Goal: Task Accomplishment & Management: Manage account settings

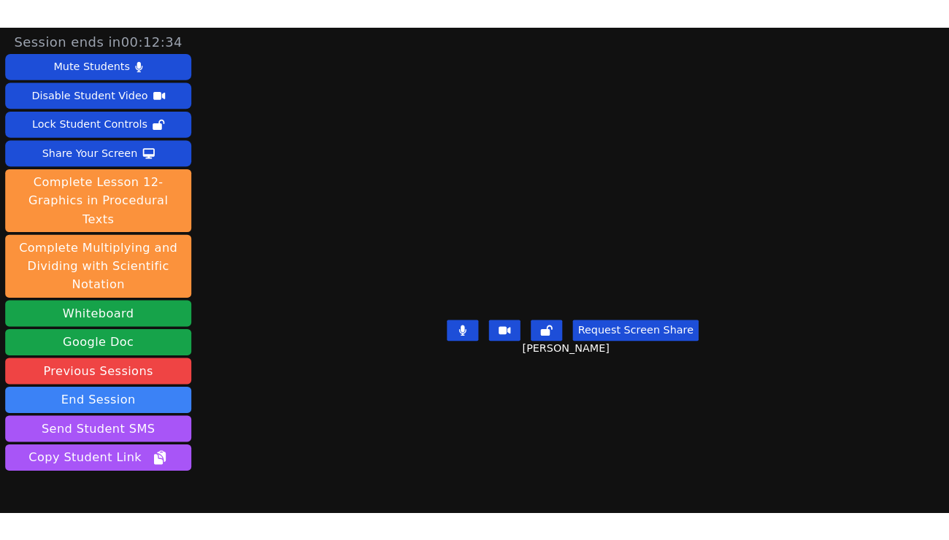
scroll to position [58, 0]
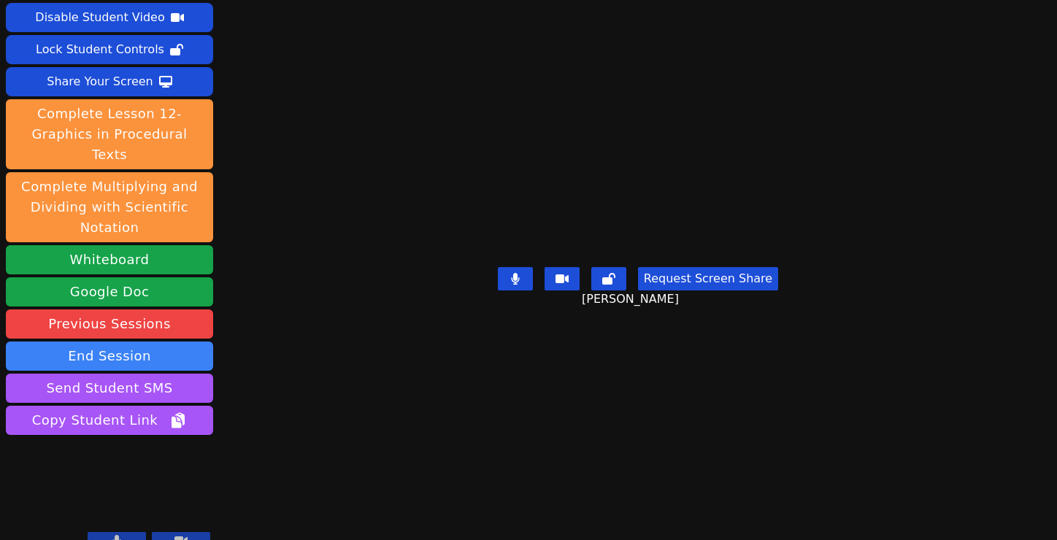
click at [118, 535] on icon at bounding box center [117, 541] width 8 height 12
click at [123, 535] on icon at bounding box center [116, 541] width 15 height 12
click at [123, 532] on button at bounding box center [117, 541] width 58 height 18
click at [120, 535] on icon at bounding box center [116, 541] width 15 height 12
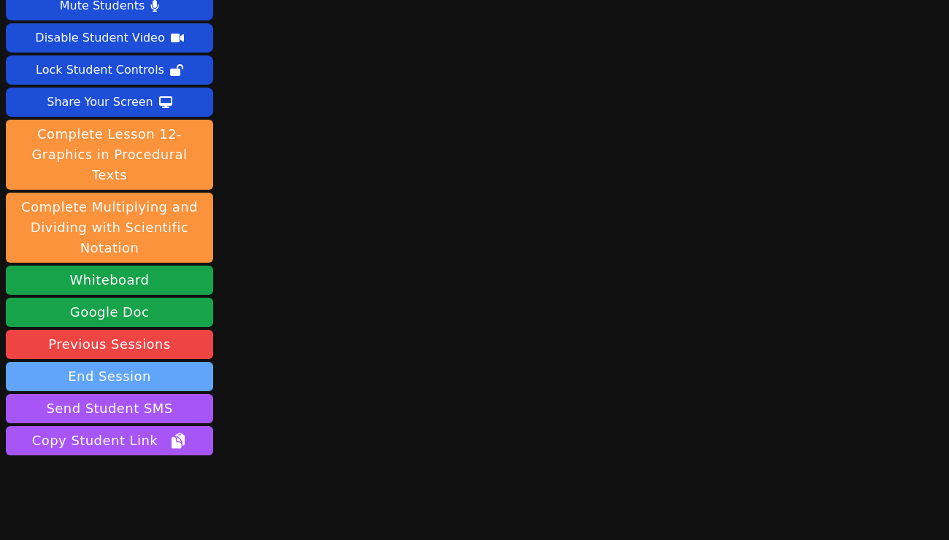
click at [117, 362] on button "End Session" at bounding box center [109, 376] width 207 height 29
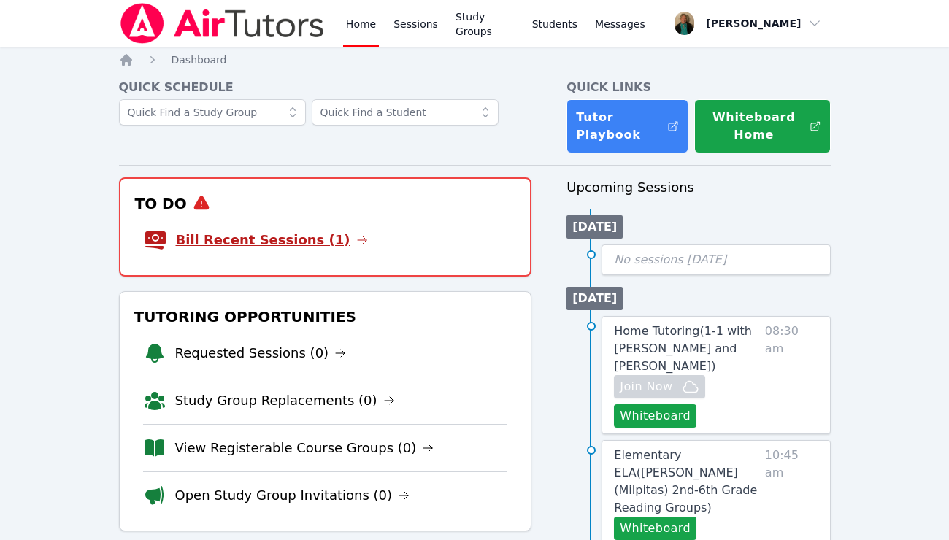
click at [278, 237] on link "Bill Recent Sessions (1)" at bounding box center [272, 240] width 192 height 20
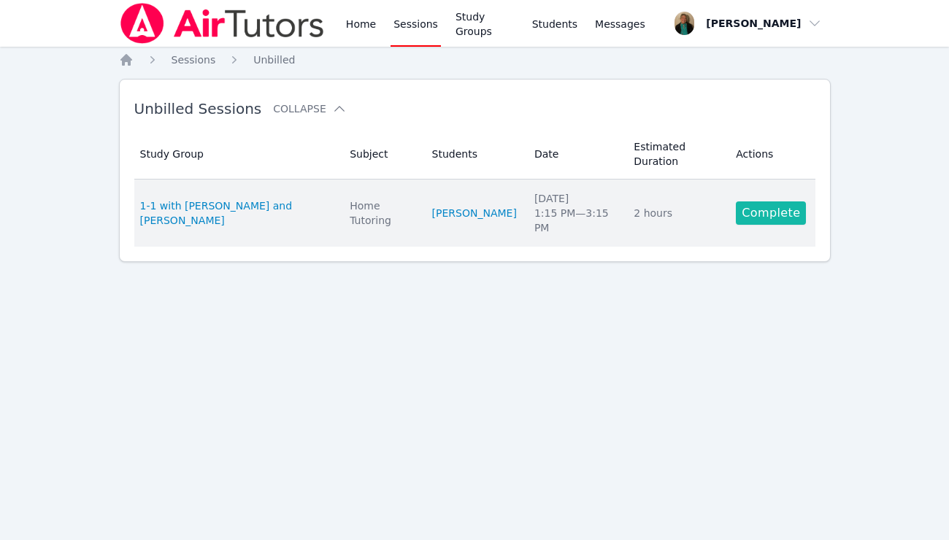
click at [771, 201] on link "Complete" at bounding box center [771, 212] width 70 height 23
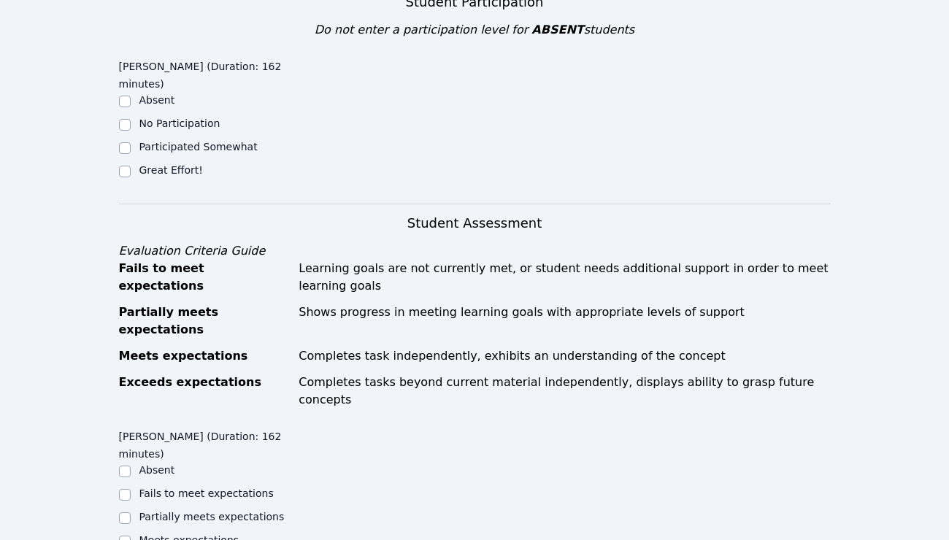
scroll to position [531, 0]
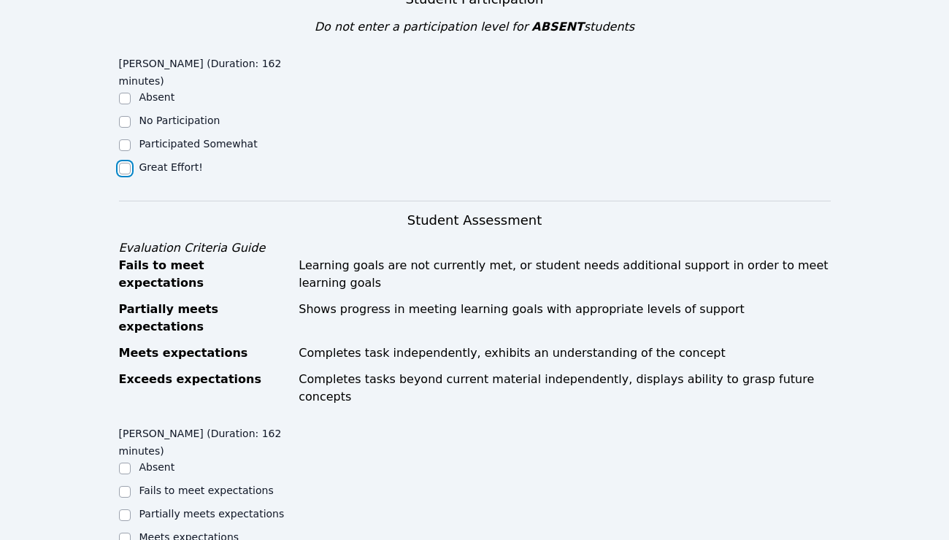
click at [123, 163] on input "Great Effort!" at bounding box center [125, 169] width 12 height 12
checkbox input "true"
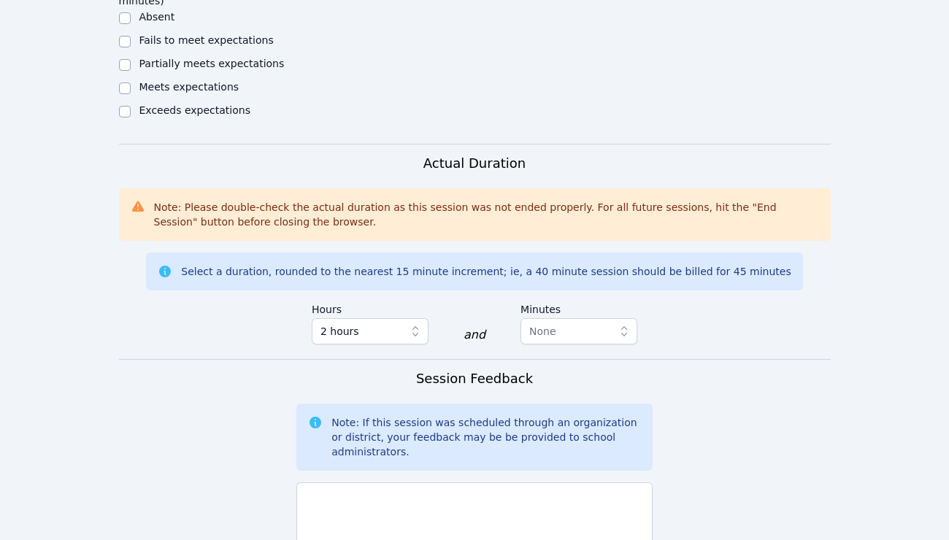
scroll to position [982, 0]
click at [123, 82] on input "Meets expectations" at bounding box center [125, 88] width 12 height 12
checkbox input "true"
click at [571, 322] on span "None" at bounding box center [568, 331] width 79 height 18
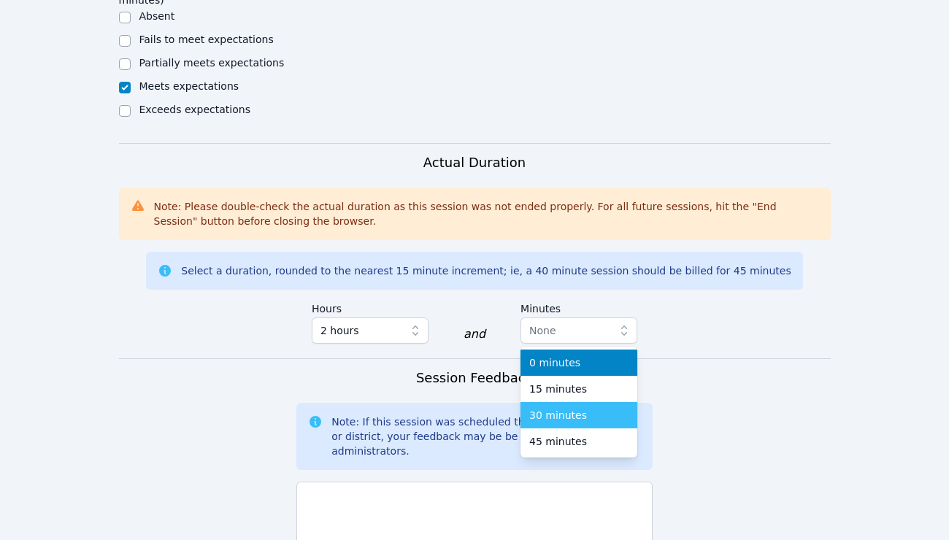
click at [553, 408] on span "30 minutes" at bounding box center [558, 415] width 58 height 15
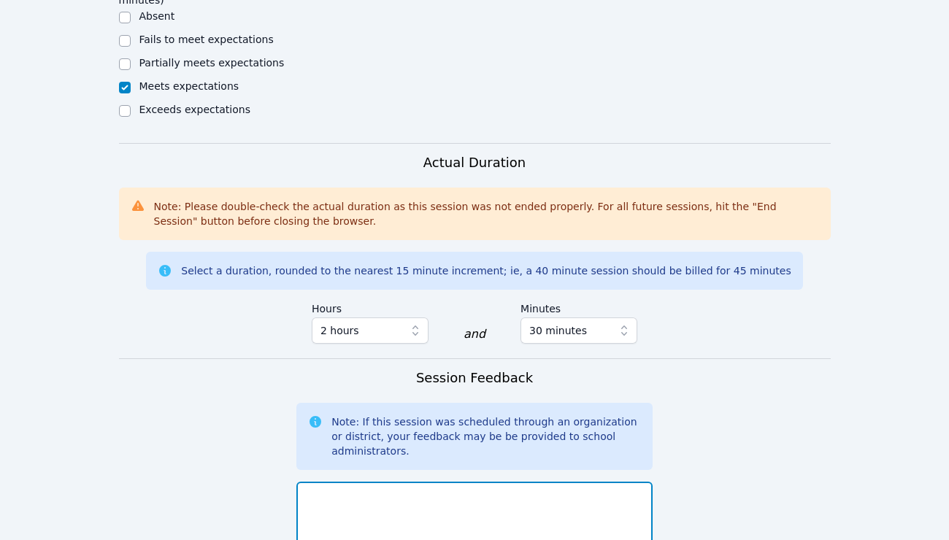
click at [487, 482] on textarea at bounding box center [474, 521] width 356 height 79
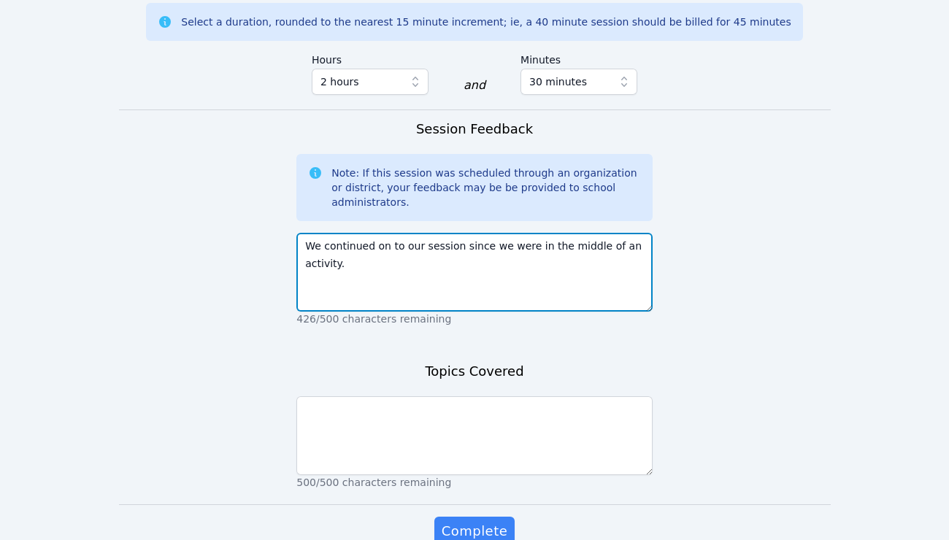
scroll to position [1250, 0]
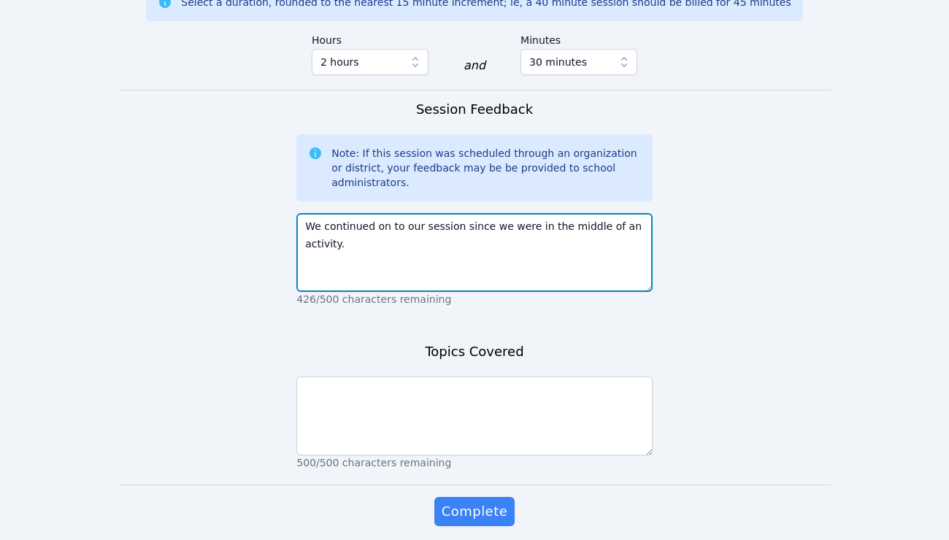
type textarea "We continued on to our session since we were in the middle of an activity."
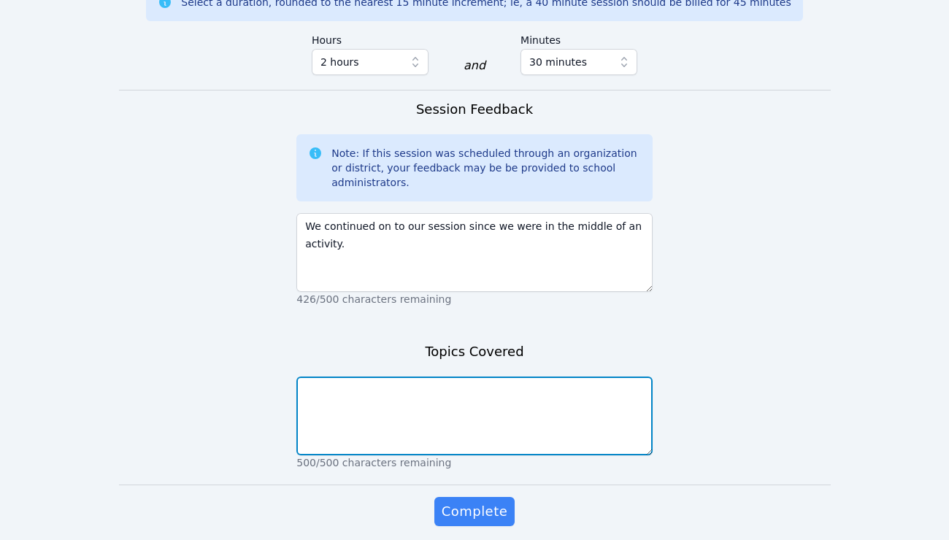
click at [579, 382] on textarea at bounding box center [474, 416] width 356 height 79
type textarea "Global and ELA"
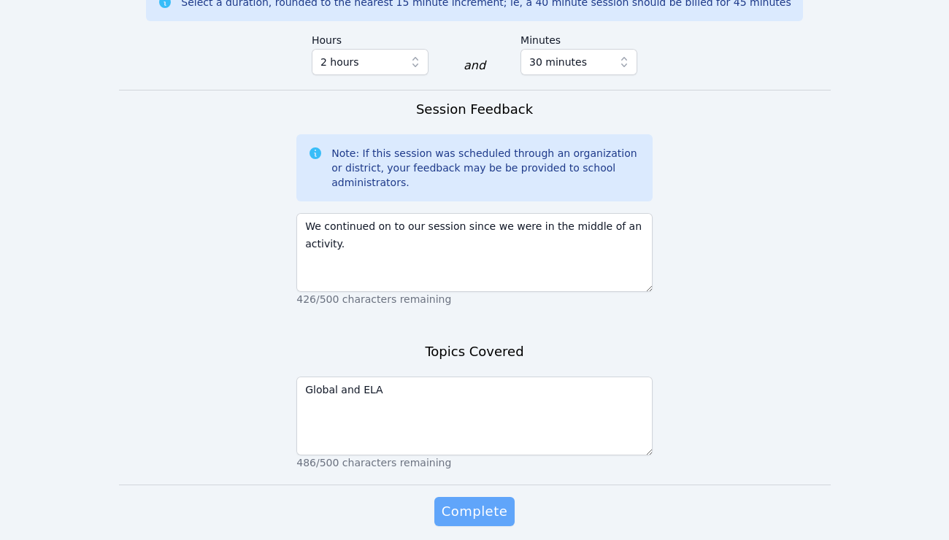
click at [482, 501] on span "Complete" at bounding box center [475, 511] width 66 height 20
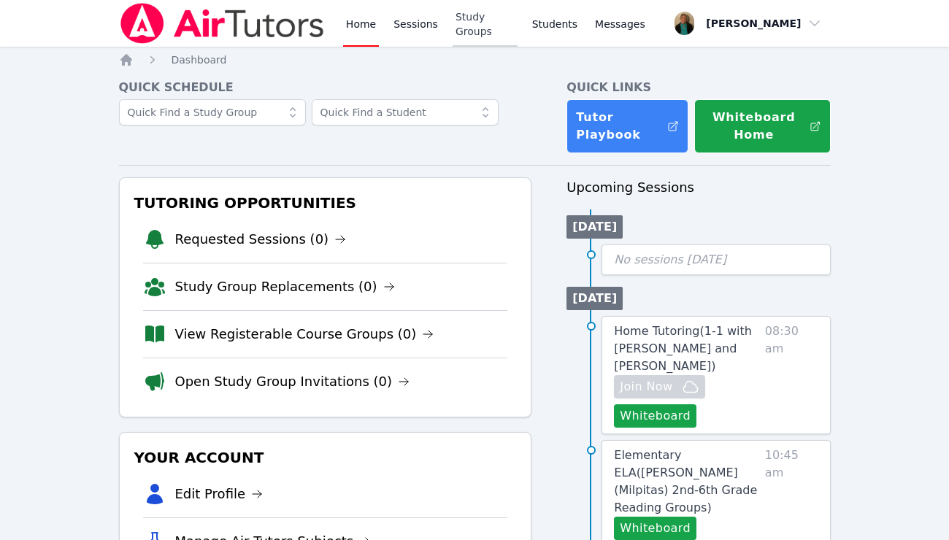
click at [497, 28] on link "Study Groups" at bounding box center [484, 23] width 65 height 47
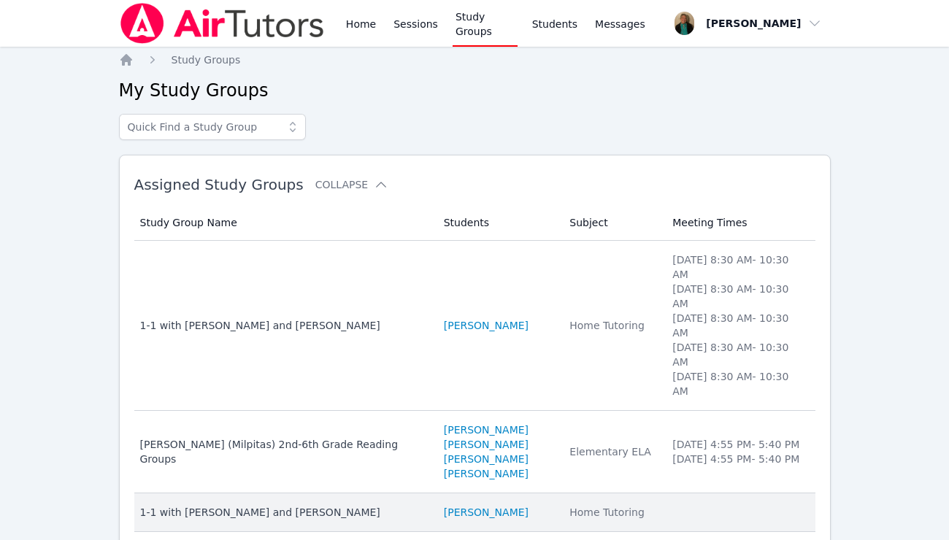
click at [287, 505] on div "1-1 with Blake Hafner and Amy Ayers" at bounding box center [283, 512] width 286 height 15
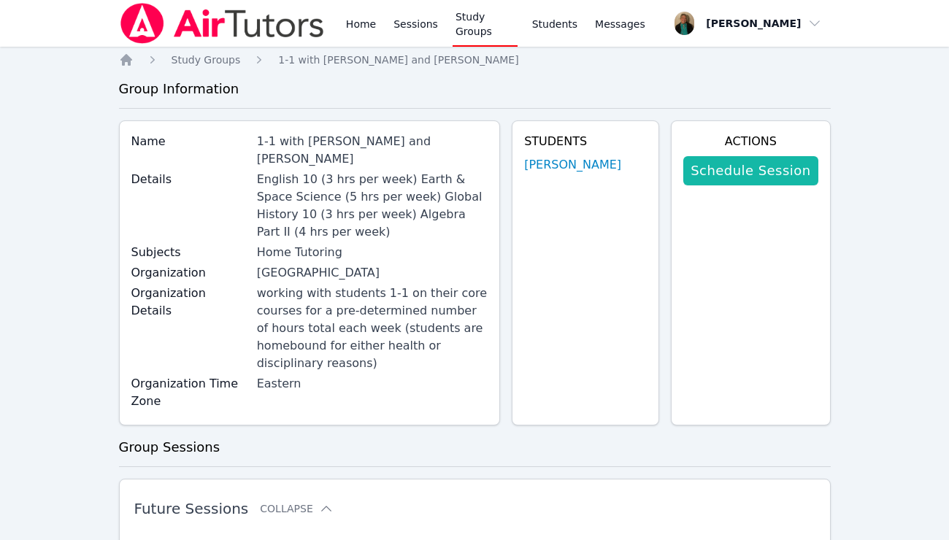
click at [747, 171] on link "Schedule Session" at bounding box center [750, 170] width 134 height 29
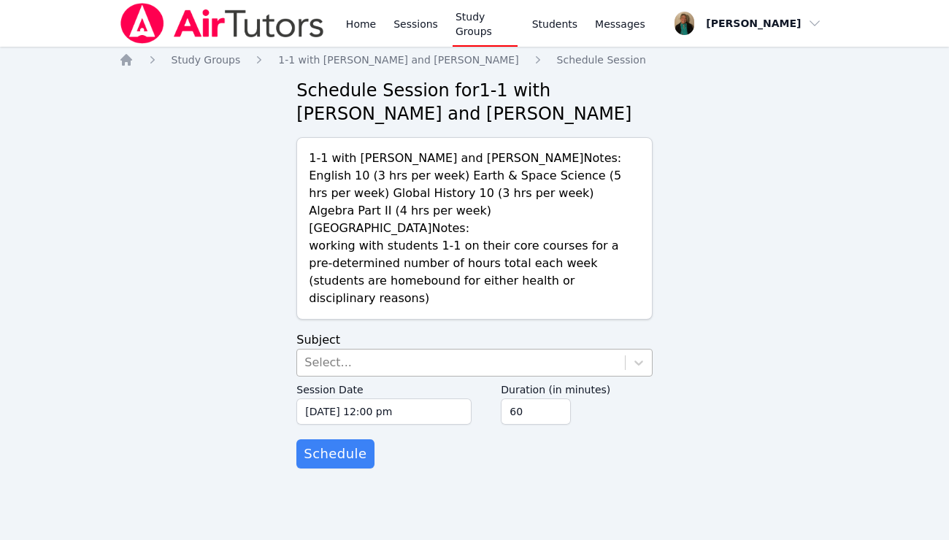
click at [425, 350] on div "Select..." at bounding box center [461, 363] width 328 height 26
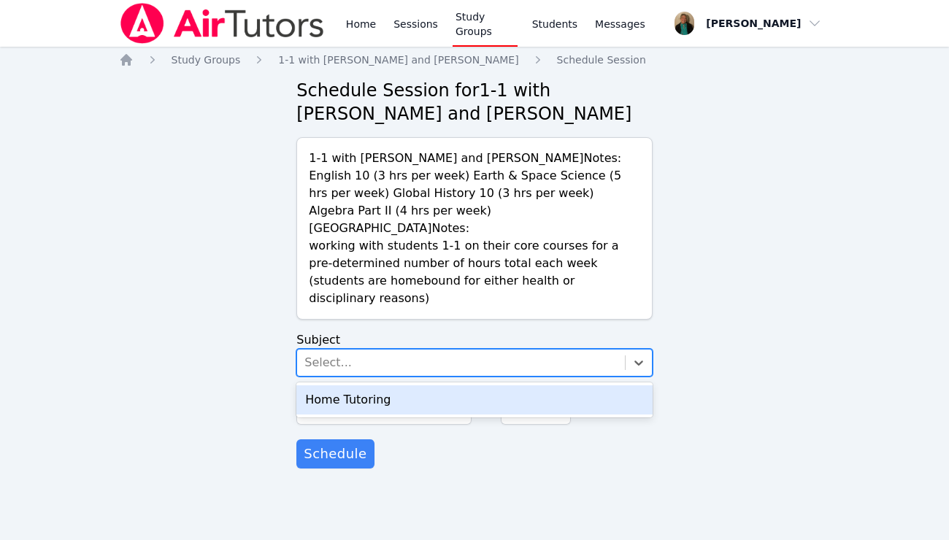
click at [410, 390] on div "Home Tutoring" at bounding box center [474, 399] width 356 height 29
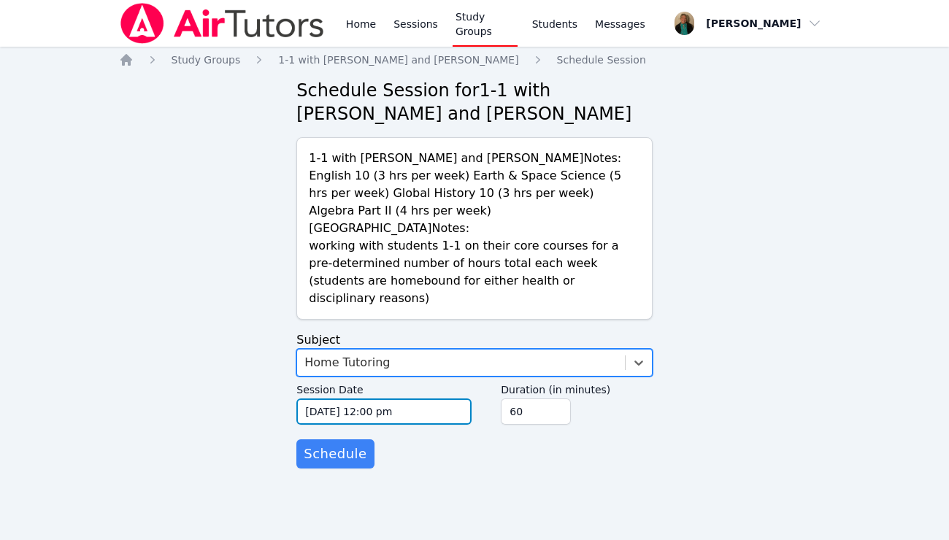
click at [428, 398] on input "10/09/2025 12:00 pm" at bounding box center [383, 411] width 175 height 26
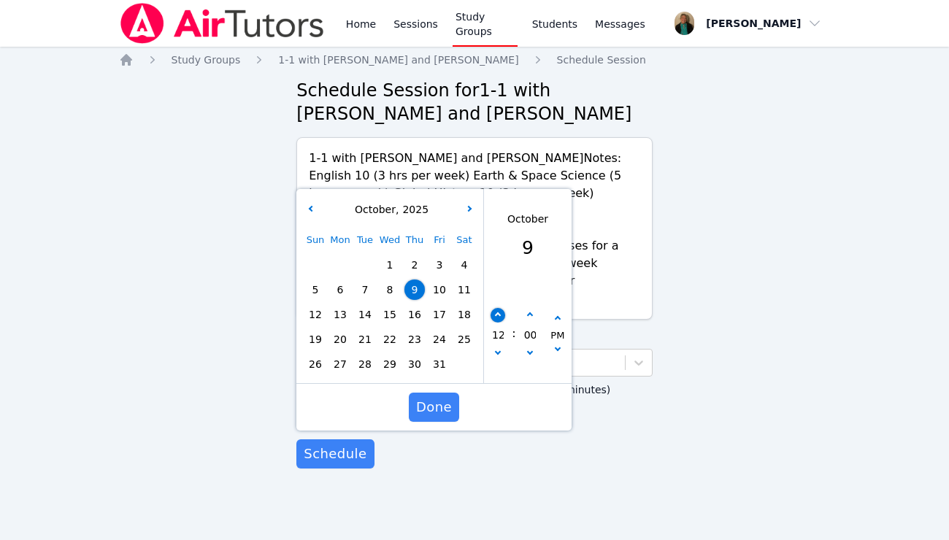
click at [499, 308] on button "button" at bounding box center [497, 315] width 15 height 15
type input "10/09/2025 01:00 pm"
type input "01"
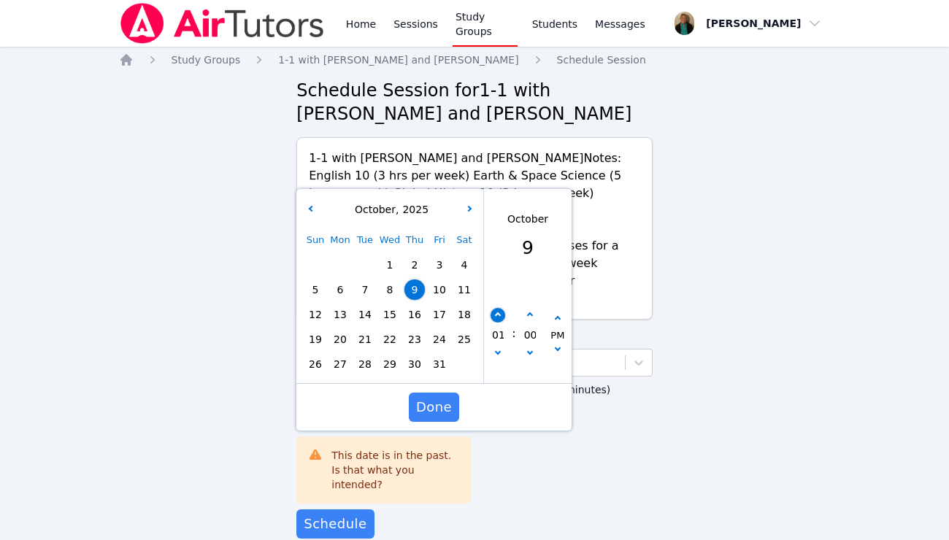
click at [499, 308] on button "button" at bounding box center [497, 315] width 15 height 15
type input "10/09/2025 02:00 pm"
type input "02"
click at [499, 308] on button "button" at bounding box center [497, 315] width 15 height 15
type input "10/09/2025 03:00 pm"
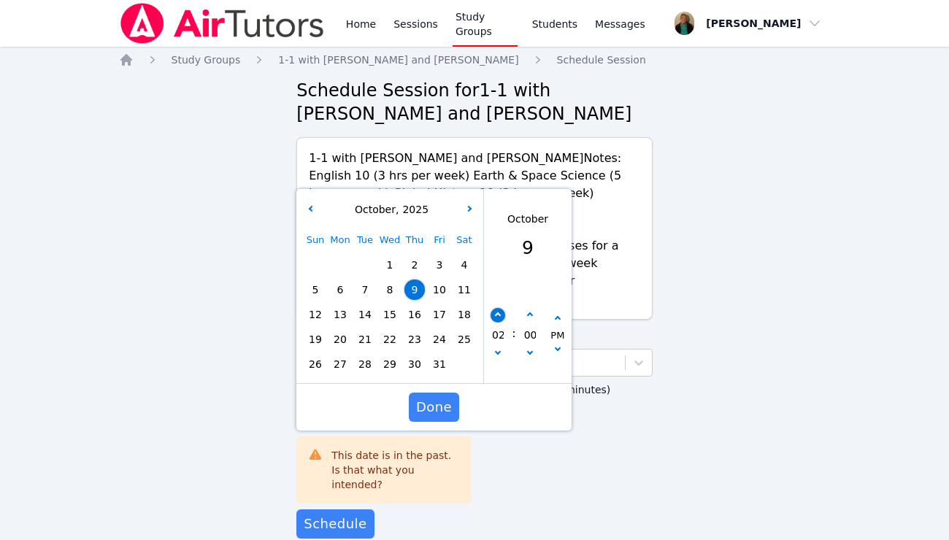
type input "03"
click at [533, 308] on button "button" at bounding box center [530, 315] width 15 height 15
type input "10/09/2025 03:05 pm"
type input "05"
click at [533, 308] on button "button" at bounding box center [530, 315] width 15 height 15
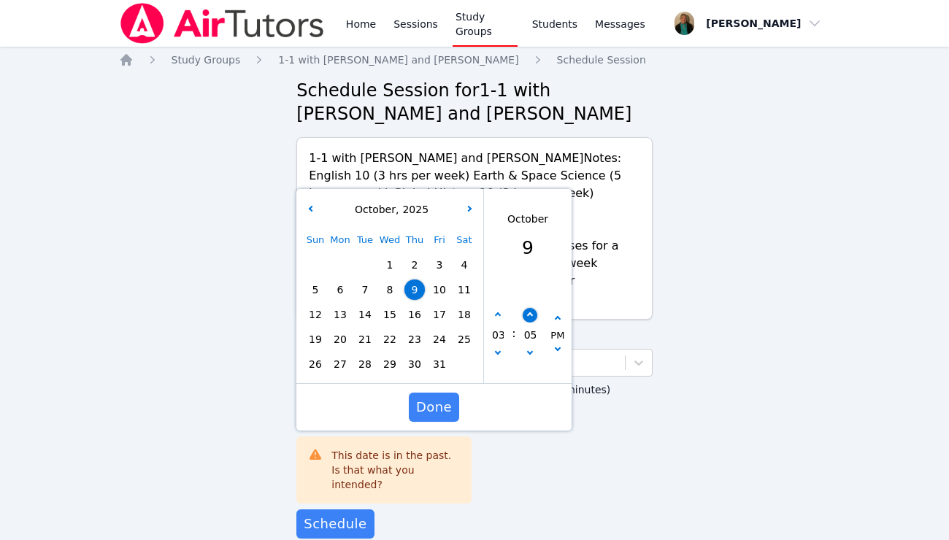
type input "10/09/2025 03:10 pm"
type input "10"
click at [533, 308] on button "button" at bounding box center [530, 315] width 15 height 15
type input "10/09/2025 03:15 pm"
type input "15"
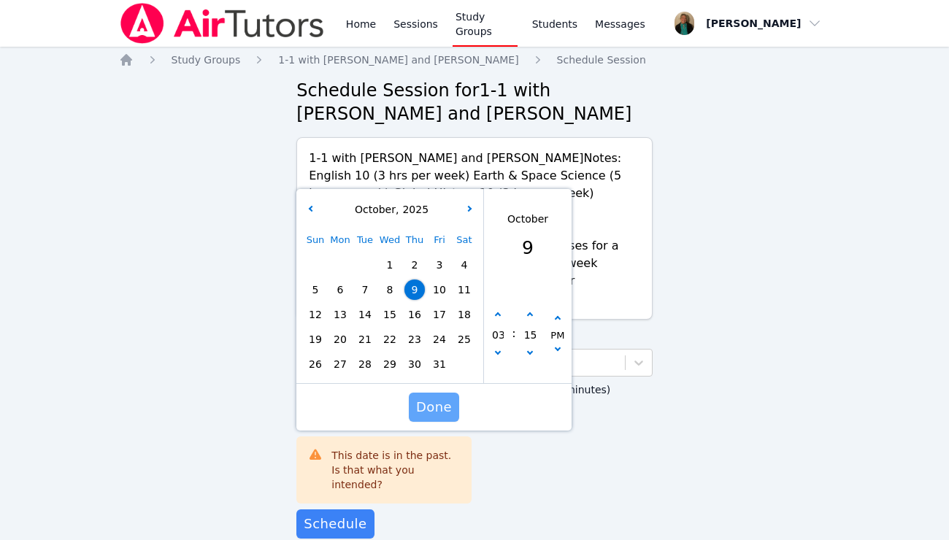
click at [432, 397] on span "Done" at bounding box center [434, 407] width 36 height 20
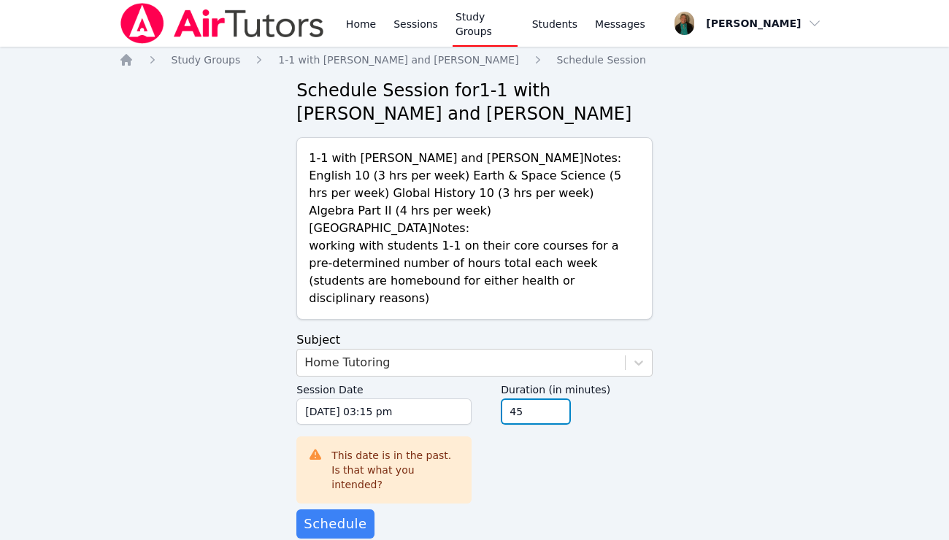
click at [556, 401] on input "45" at bounding box center [536, 411] width 70 height 26
type input "30"
click at [556, 401] on input "30" at bounding box center [536, 411] width 70 height 26
click at [339, 514] on span "Schedule" at bounding box center [335, 524] width 63 height 20
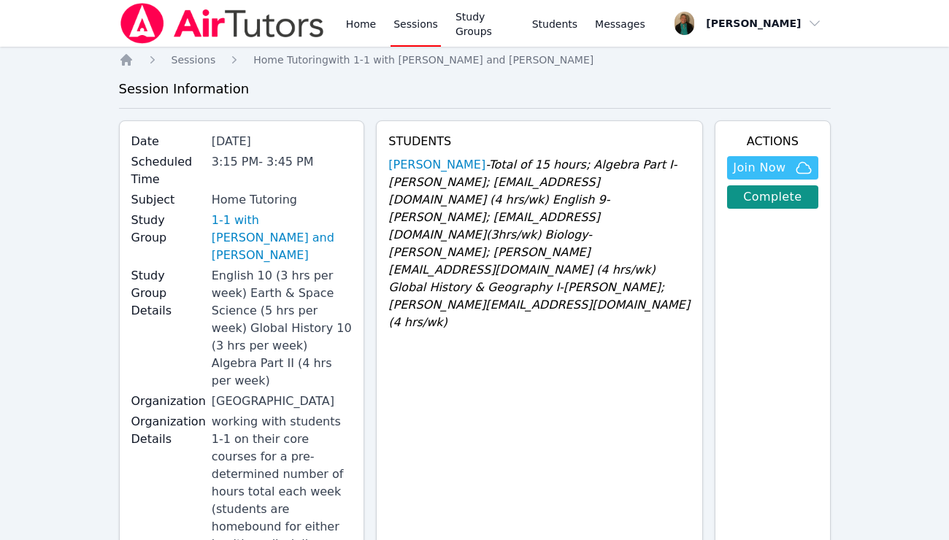
click at [415, 23] on link "Sessions" at bounding box center [415, 23] width 50 height 47
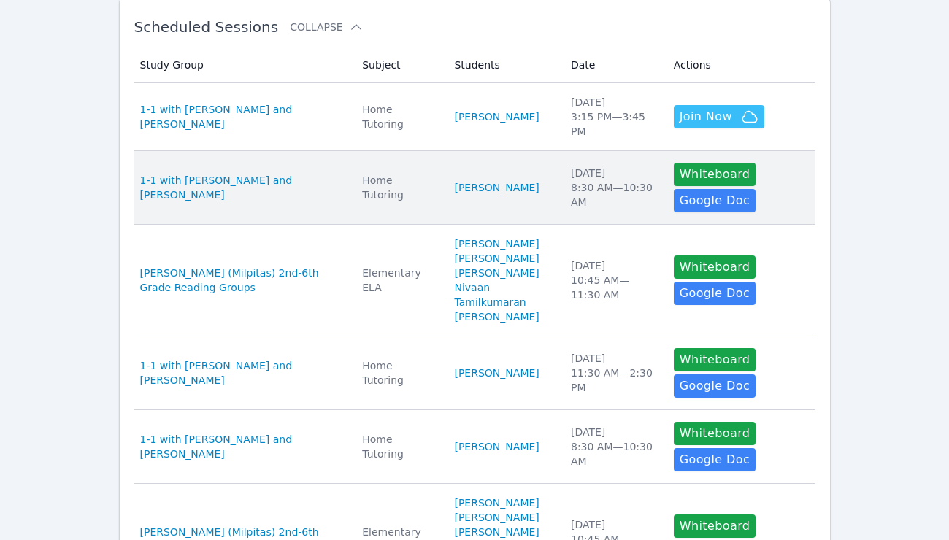
scroll to position [266, 0]
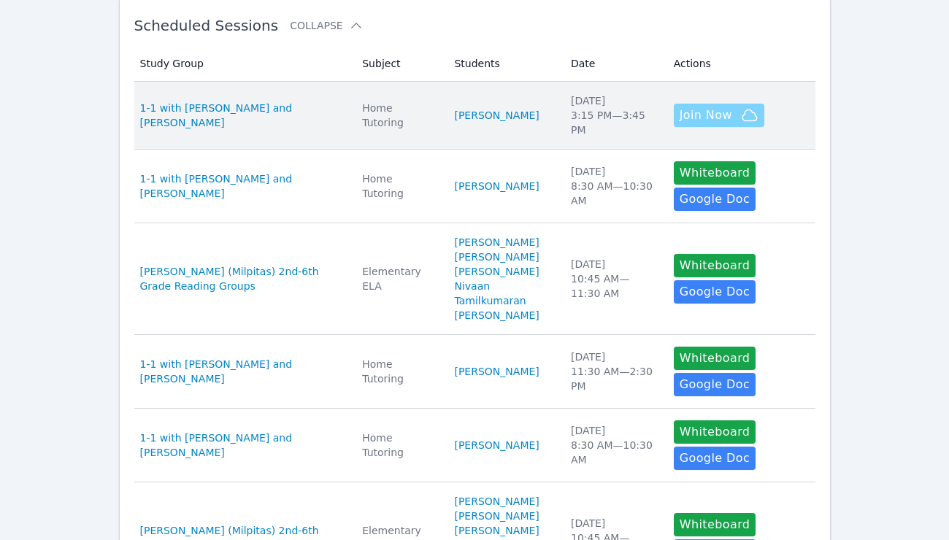
click at [690, 115] on span "Join Now" at bounding box center [705, 116] width 53 height 18
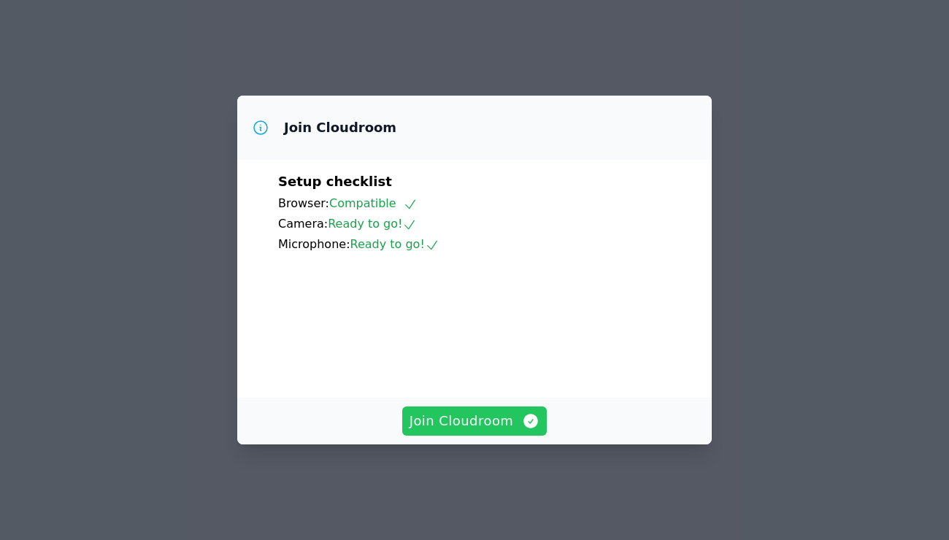
click at [450, 418] on span "Join Cloudroom" at bounding box center [474, 421] width 131 height 20
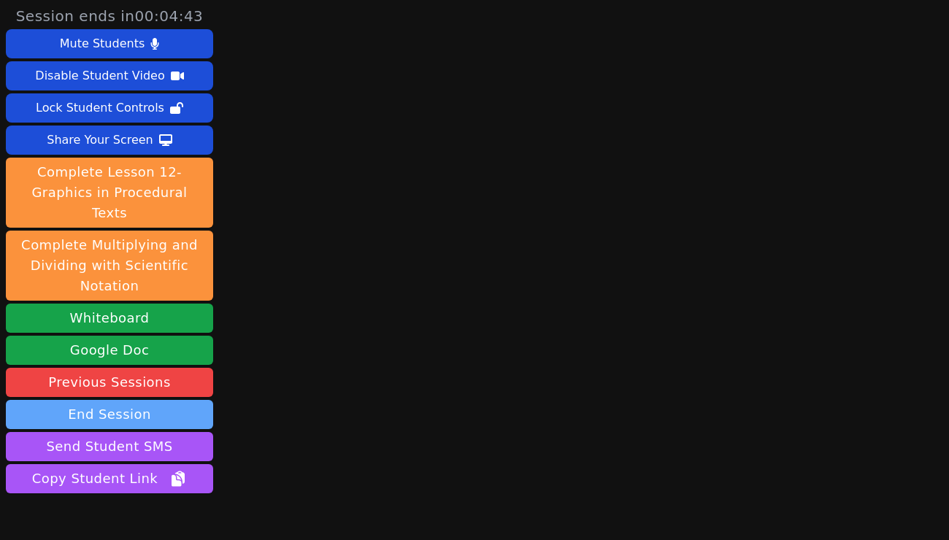
click at [180, 400] on button "End Session" at bounding box center [109, 414] width 207 height 29
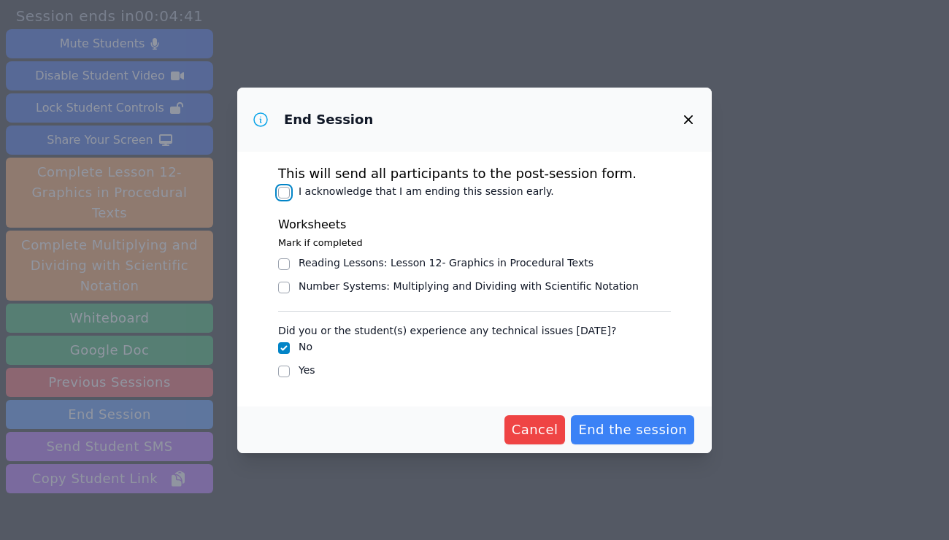
click at [285, 197] on input "I acknowledge that I am ending this session early." at bounding box center [284, 193] width 12 height 12
checkbox input "true"
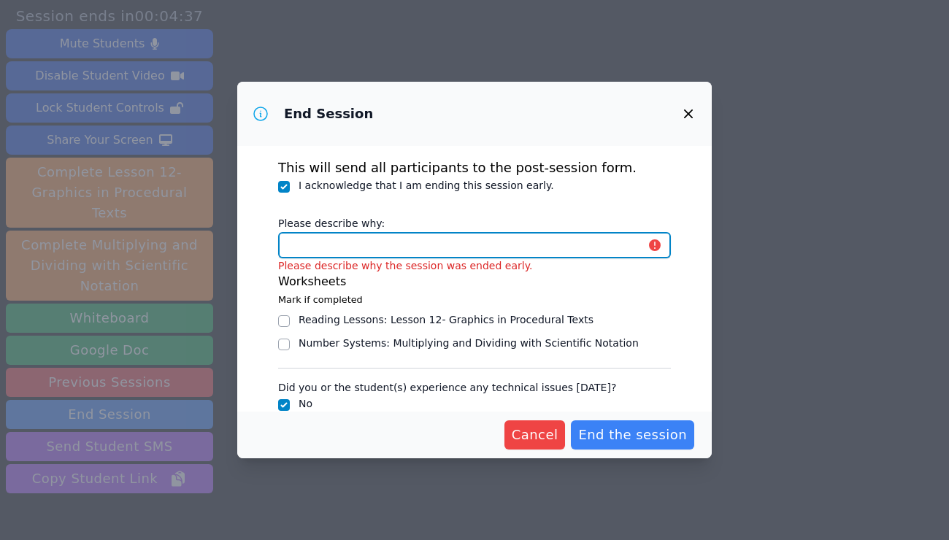
click at [324, 241] on input "Please describe why:" at bounding box center [474, 245] width 393 height 26
type input "session is over"
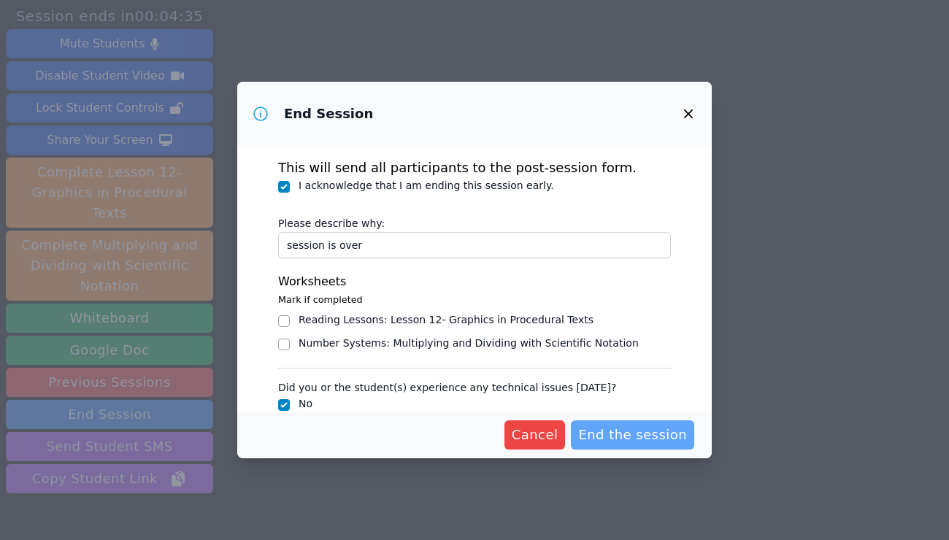
click at [622, 431] on span "End the session" at bounding box center [632, 435] width 109 height 20
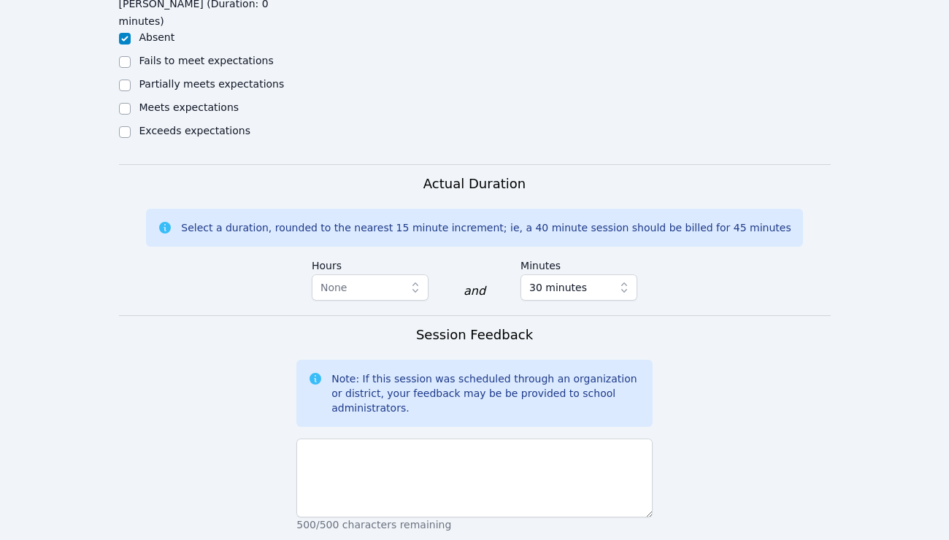
scroll to position [1154, 0]
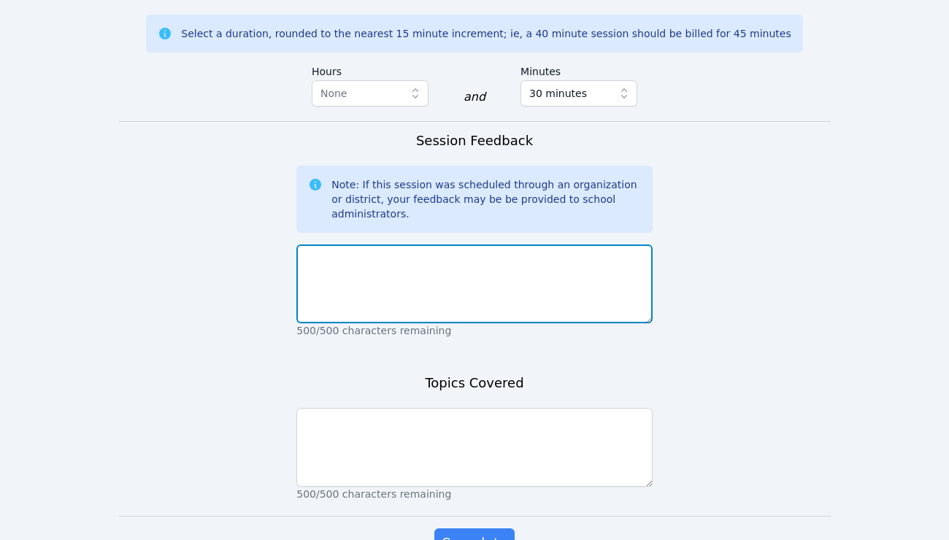
click at [527, 244] on textarea at bounding box center [474, 283] width 356 height 79
type textarea "Continuation from previous session."
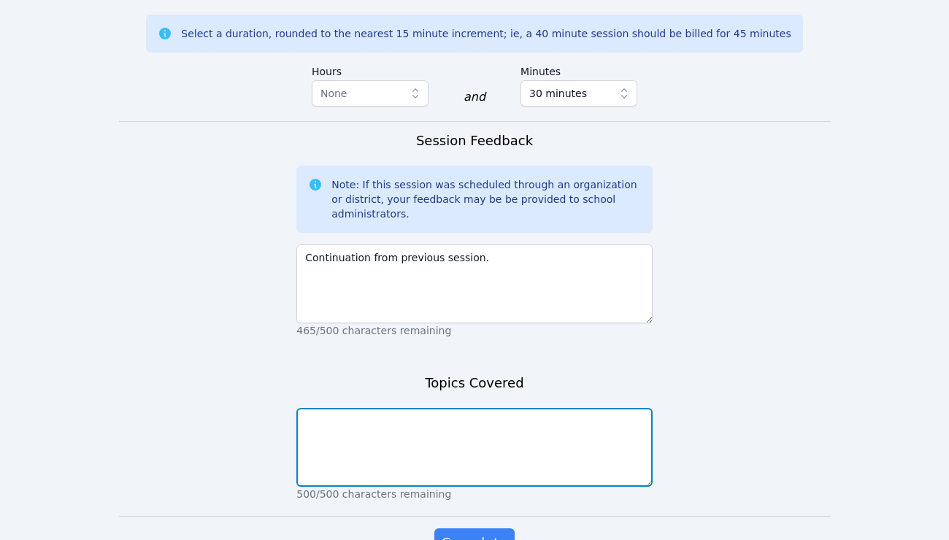
click at [472, 408] on textarea at bounding box center [474, 447] width 356 height 79
type textarea "Global French Revolution video and activity"
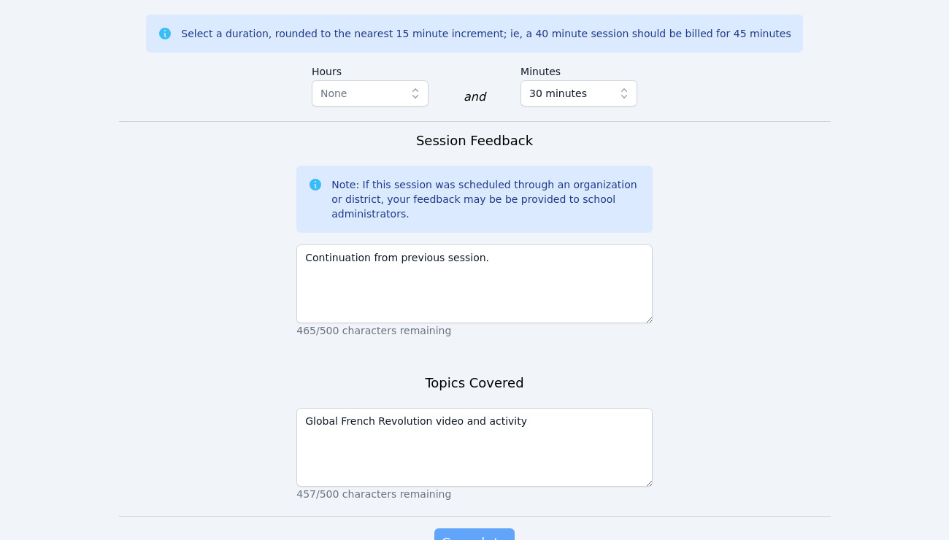
click at [469, 533] on span "Complete" at bounding box center [475, 543] width 66 height 20
